Goal: Information Seeking & Learning: Stay updated

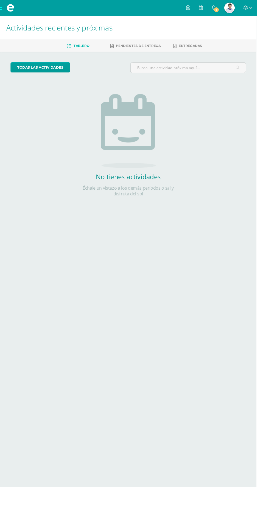
click at [217, 9] on link at bounding box center [210, 8] width 13 height 16
click at [231, 8] on link "1" at bounding box center [223, 8] width 13 height 16
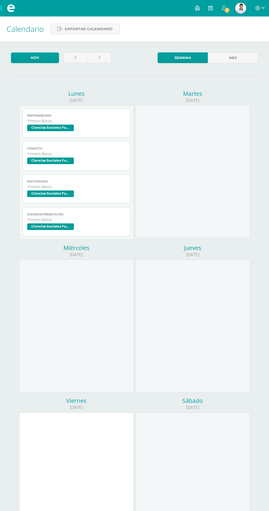
click at [226, 5] on icon at bounding box center [224, 7] width 4 height 5
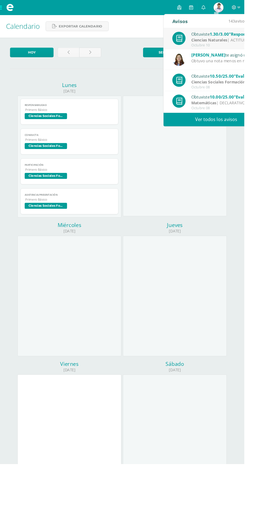
click at [238, 132] on link "Ver todos los avisos" at bounding box center [238, 131] width 116 height 15
